Goal: Task Accomplishment & Management: Manage account settings

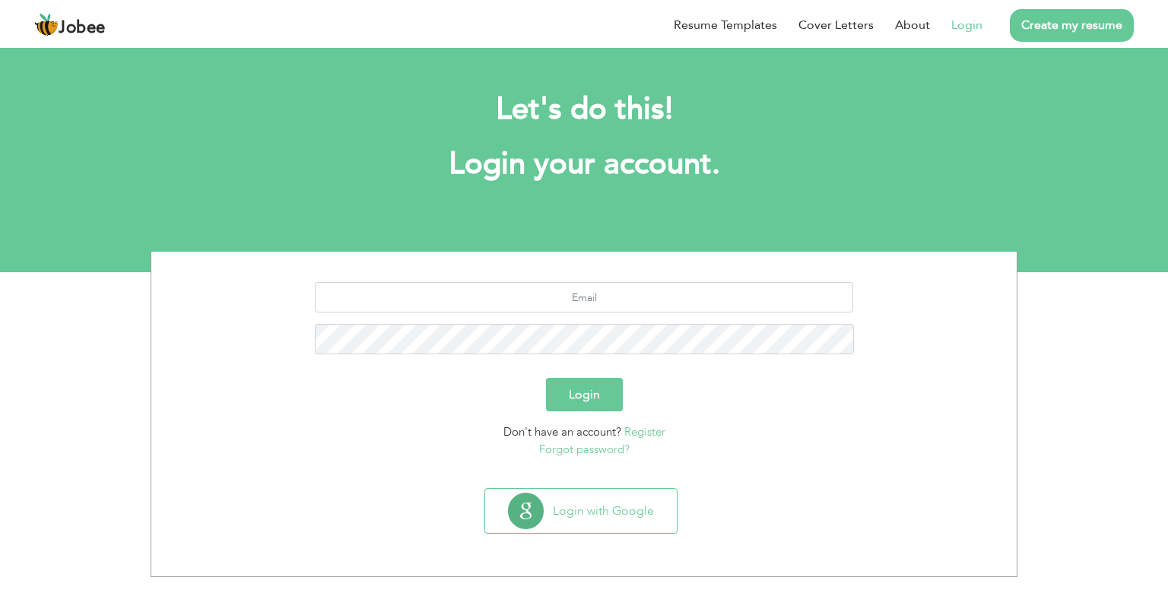
click at [958, 22] on link "Login" at bounding box center [966, 25] width 31 height 18
click at [968, 22] on link "Login" at bounding box center [966, 25] width 31 height 18
click at [609, 287] on input "text" at bounding box center [584, 297] width 539 height 30
type input "a"
type input "hammadksn@gmail.com"
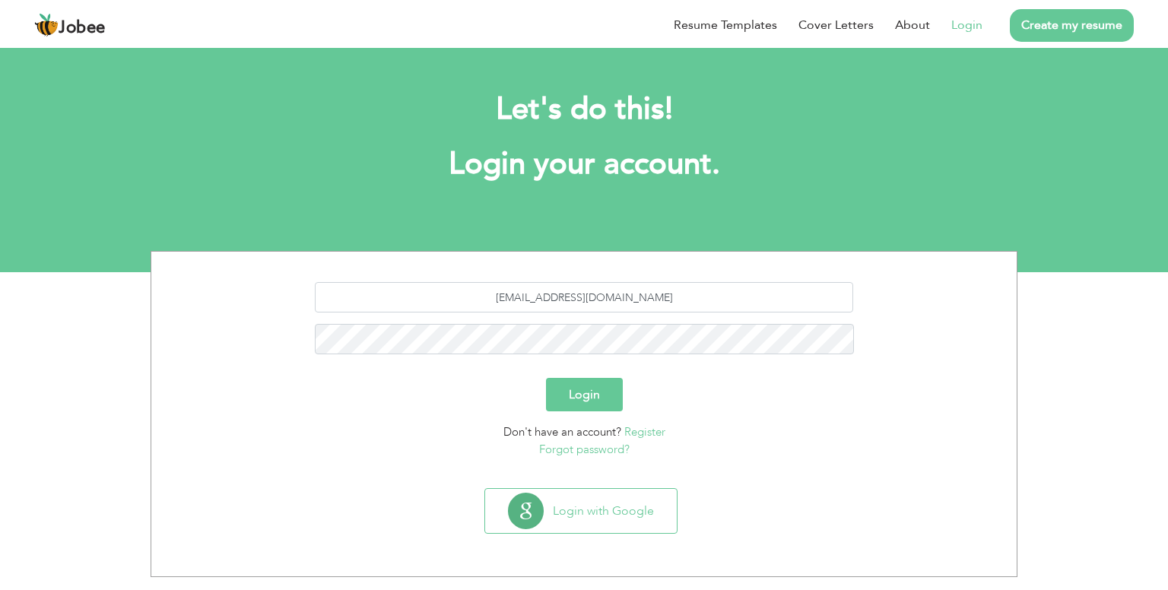
type button "Login"
click at [546, 378] on button "Login" at bounding box center [584, 394] width 77 height 33
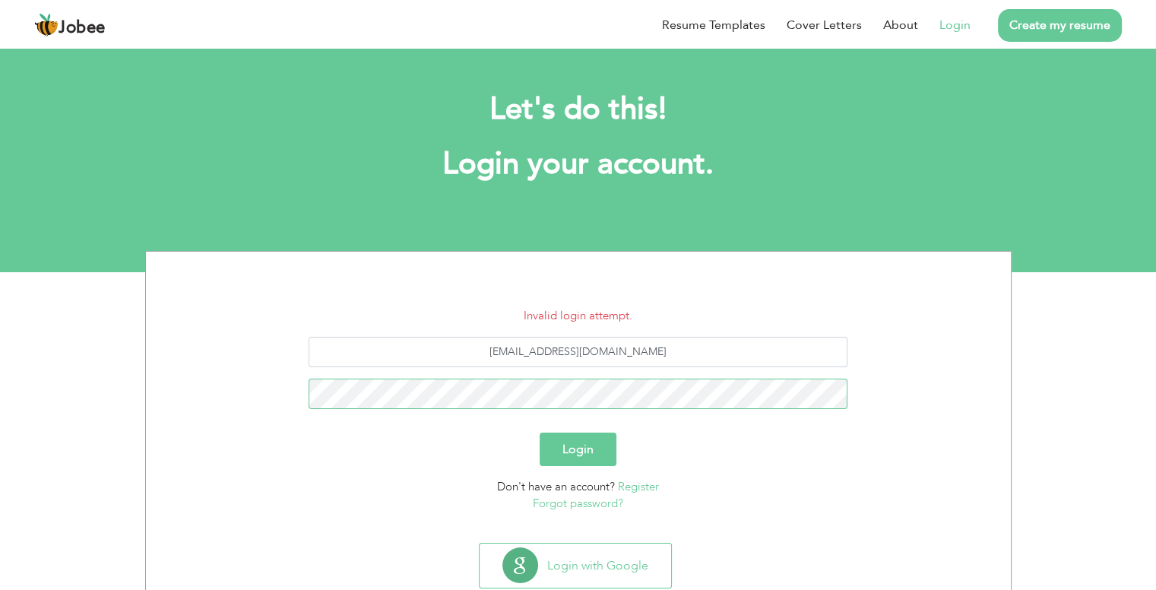
click at [540, 433] on button "Login" at bounding box center [578, 449] width 77 height 33
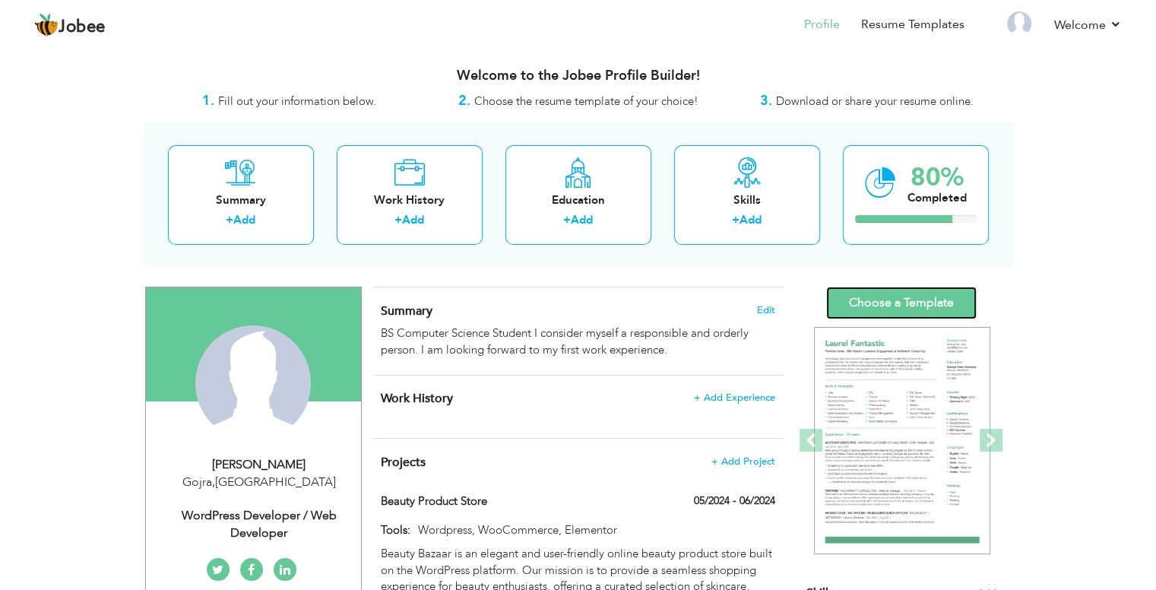
click at [885, 296] on link "Choose a Template" at bounding box center [901, 303] width 151 height 33
